Goal: Transaction & Acquisition: Purchase product/service

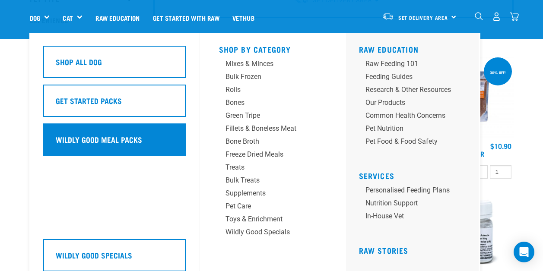
scroll to position [86, 0]
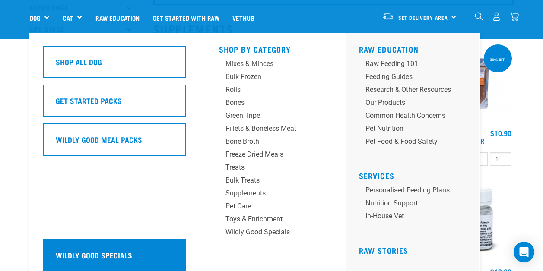
click at [90, 252] on h5 "Wildly Good Specials" at bounding box center [94, 255] width 76 height 11
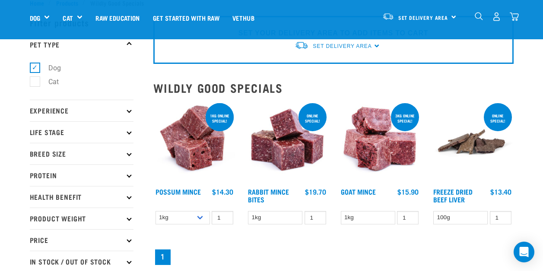
scroll to position [43, 0]
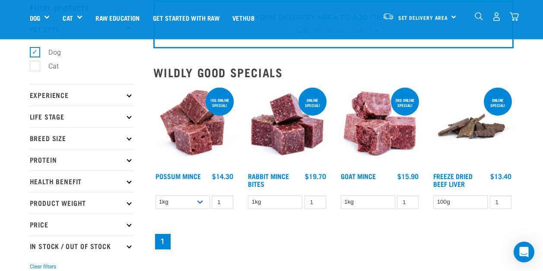
click at [38, 69] on label "Cat" at bounding box center [49, 66] width 28 height 11
click at [35, 68] on input "Cat" at bounding box center [33, 65] width 6 height 6
checkbox input "true"
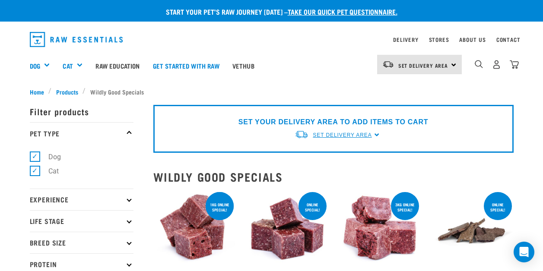
click at [326, 138] on span "Set Delivery Area" at bounding box center [342, 135] width 59 height 6
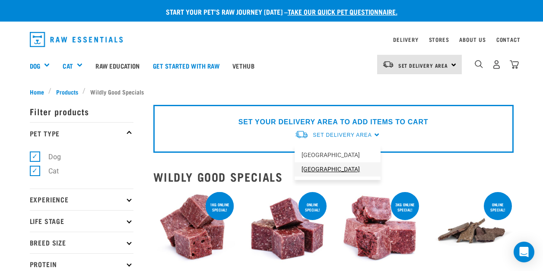
click at [325, 167] on link "[GEOGRAPHIC_DATA]" at bounding box center [338, 169] width 86 height 14
